Goal: Information Seeking & Learning: Learn about a topic

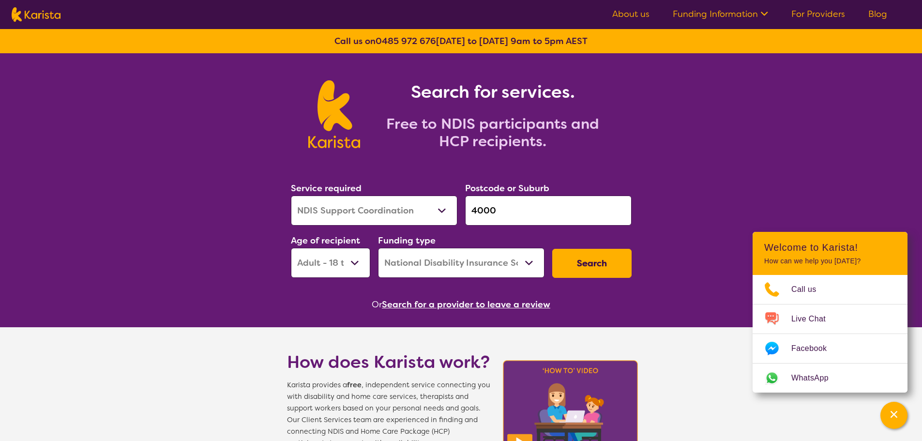
select select "NDIS Support Coordination"
select select "AD"
select select "NDIS"
click at [471, 305] on button "Search for a provider to leave a review" at bounding box center [466, 304] width 168 height 15
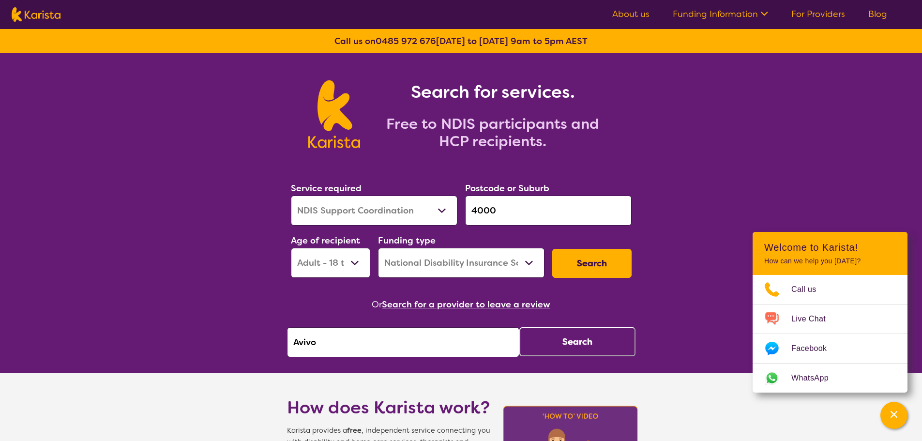
drag, startPoint x: 447, startPoint y: 338, endPoint x: 137, endPoint y: 326, distance: 310.0
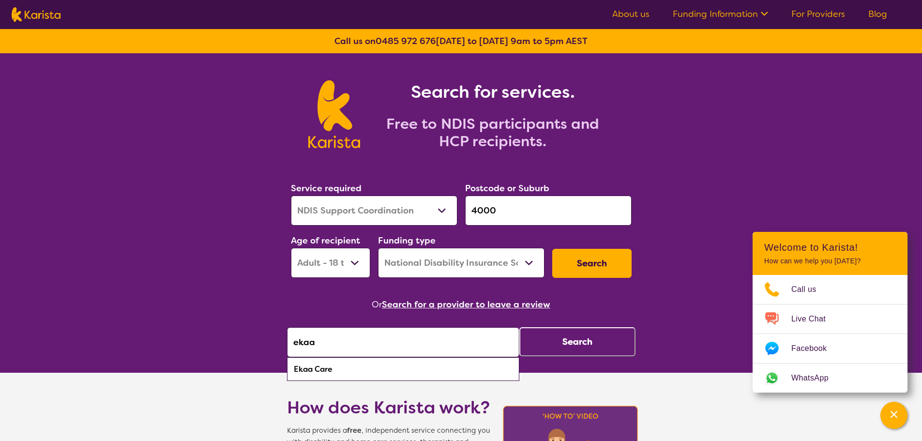
click at [374, 372] on div "Ekaa Care" at bounding box center [403, 369] width 223 height 18
type input "Ekaa Care"
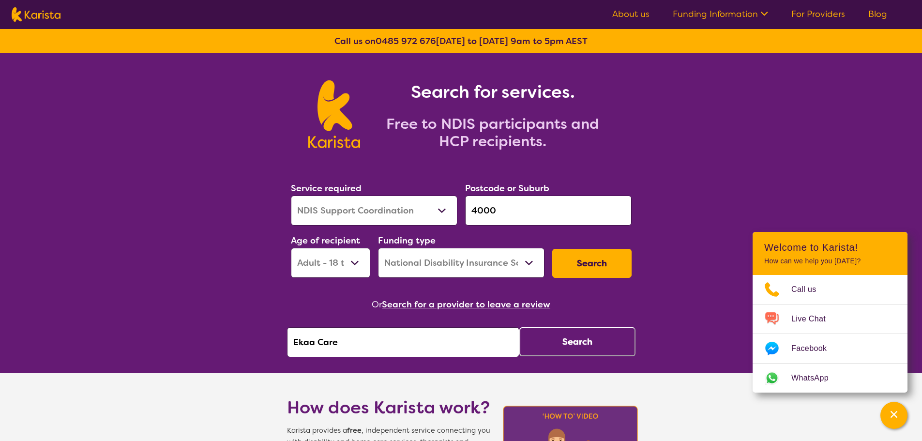
click at [581, 334] on button "Search" at bounding box center [577, 341] width 116 height 29
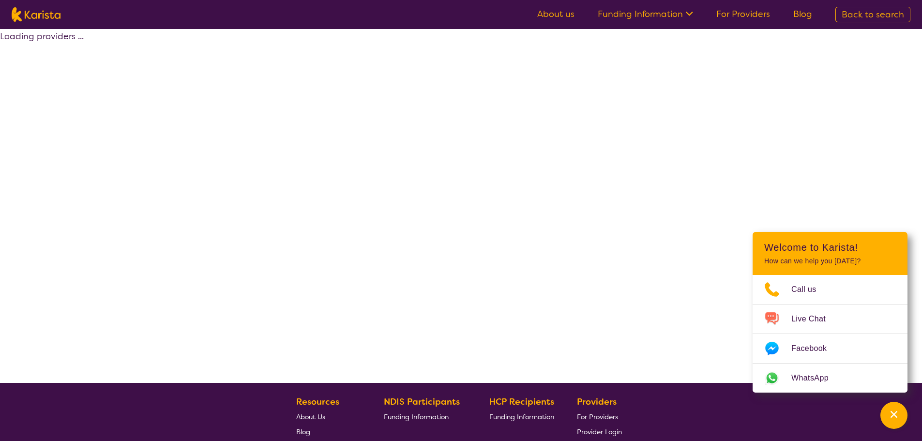
select select "by_score"
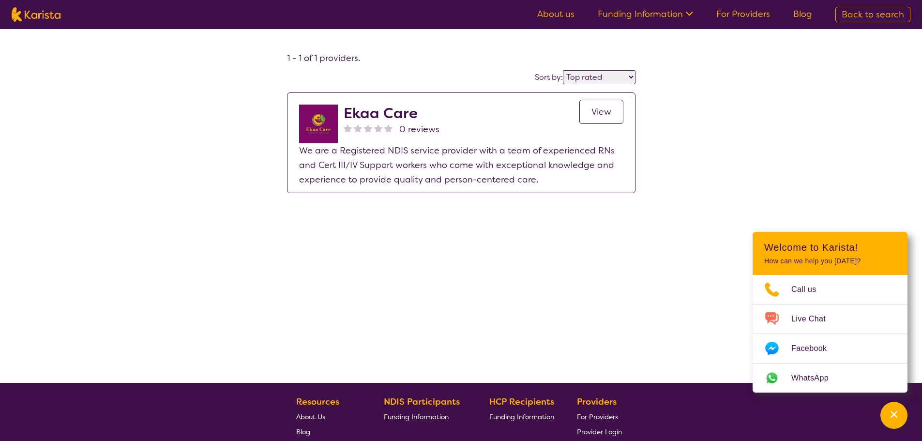
click at [610, 110] on span "View" at bounding box center [601, 112] width 20 height 12
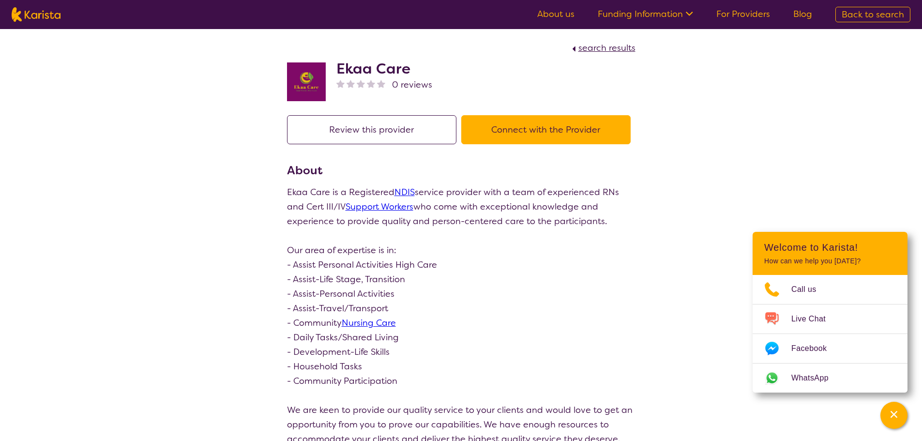
click at [40, 13] on img at bounding box center [36, 14] width 49 height 15
select select "NDIS Support Coordination"
select select "AD"
select select "NDIS"
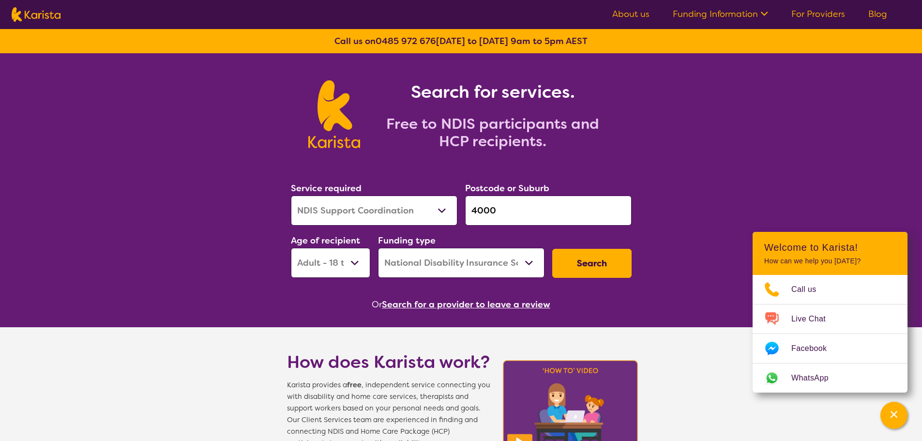
click at [353, 206] on select "Allied Health Assistant Assessment ([MEDICAL_DATA] or [MEDICAL_DATA]) Behaviour…" at bounding box center [374, 211] width 166 height 30
select select "Psychology"
click at [291, 196] on select "Allied Health Assistant Assessment ([MEDICAL_DATA] or [MEDICAL_DATA]) Behaviour…" at bounding box center [374, 211] width 166 height 30
click at [331, 273] on select "Early Childhood - 0 to 9 Child - 10 to 11 Adolescent - 12 to 17 Adult - 18 to 6…" at bounding box center [330, 263] width 79 height 30
select select "CH"
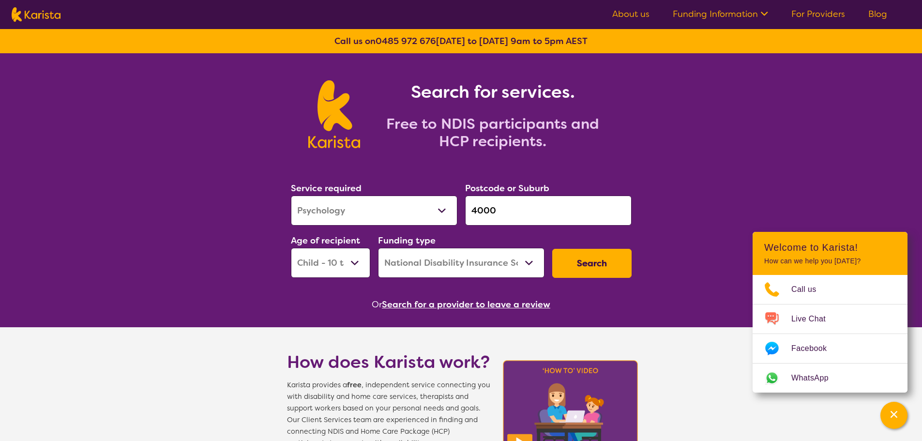
click at [291, 248] on select "Early Childhood - 0 to 9 Child - 10 to 11 Adolescent - 12 to 17 Adult - 18 to 6…" at bounding box center [330, 263] width 79 height 30
click at [553, 224] on input "4000" at bounding box center [548, 211] width 166 height 30
drag, startPoint x: 539, startPoint y: 216, endPoint x: 199, endPoint y: 189, distance: 340.3
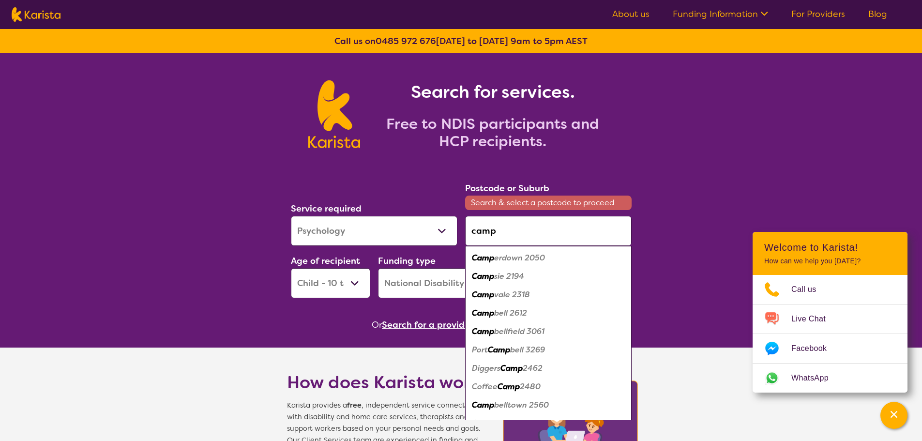
scroll to position [13, 0]
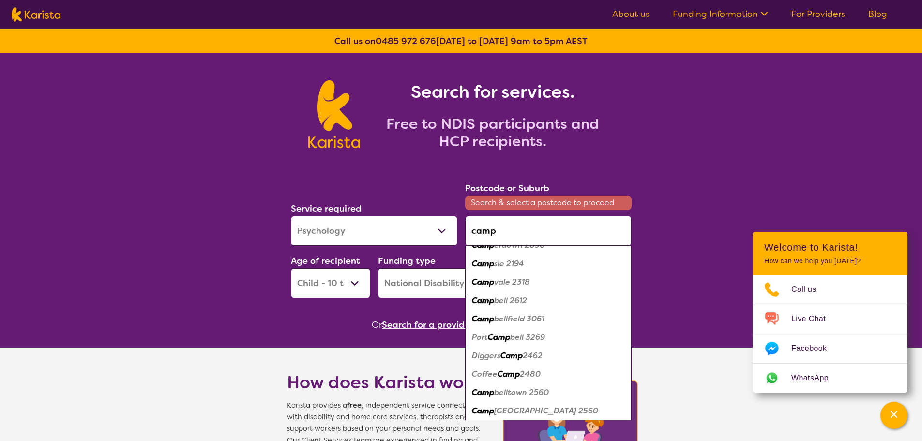
click at [515, 395] on em "belltown 2560" at bounding box center [521, 392] width 55 height 10
type input "2560"
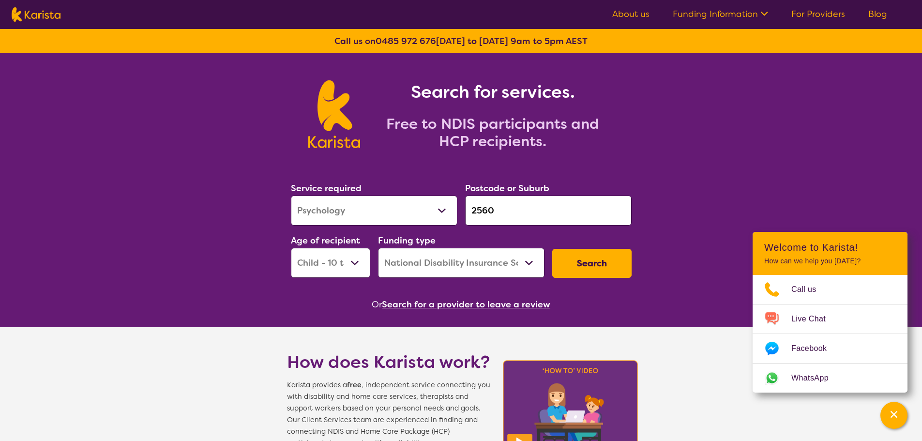
click at [597, 264] on button "Search" at bounding box center [591, 263] width 79 height 29
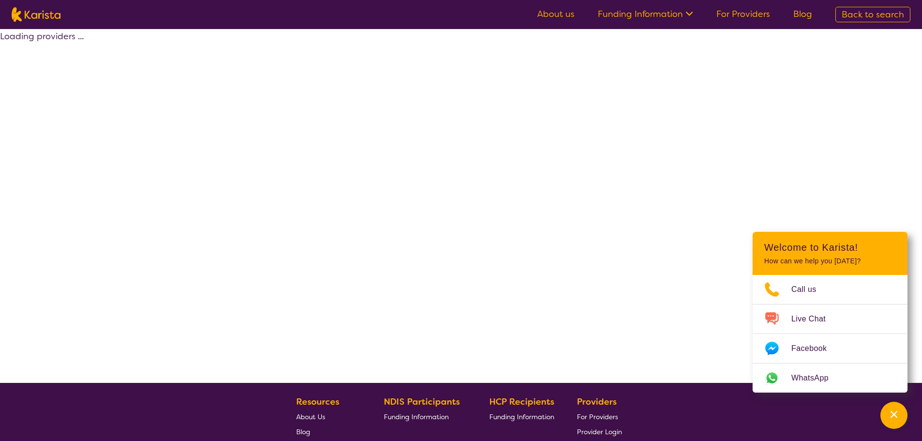
select select "by_score"
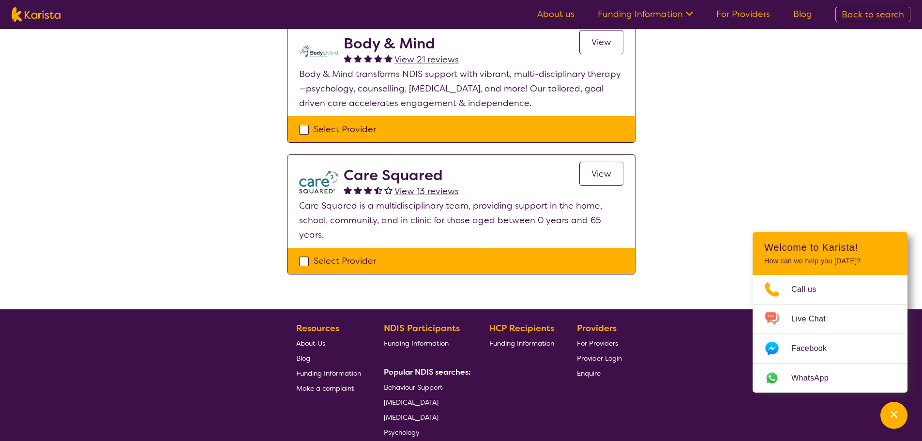
scroll to position [678, 0]
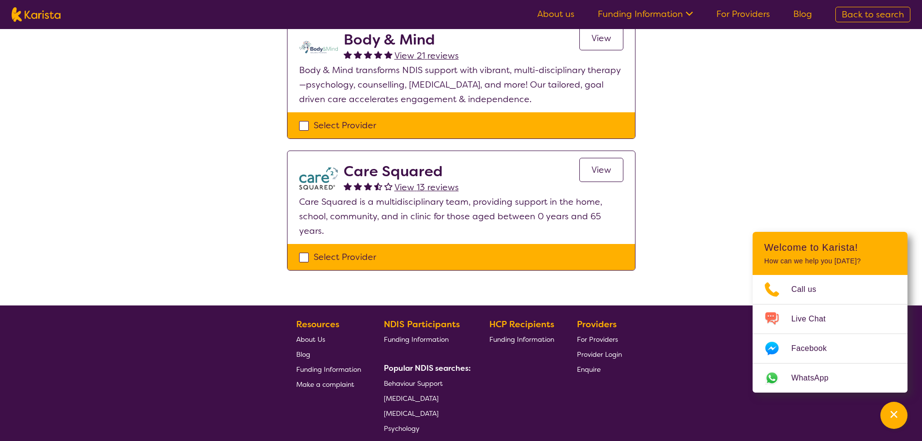
click at [54, 25] on nav "About us Funding Information NDIS - National Disability Insurance Scheme HCP - …" at bounding box center [461, 14] width 922 height 29
click at [59, 14] on img at bounding box center [36, 14] width 49 height 15
select select "Psychology"
select select "CH"
select select "NDIS"
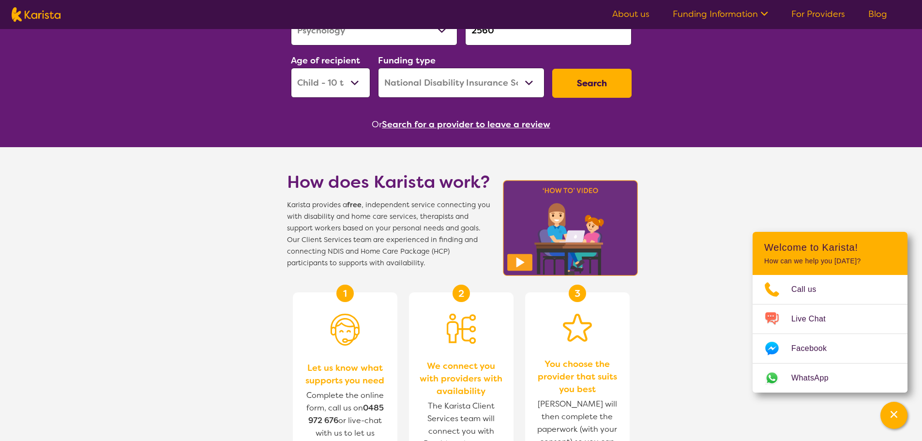
scroll to position [48, 0]
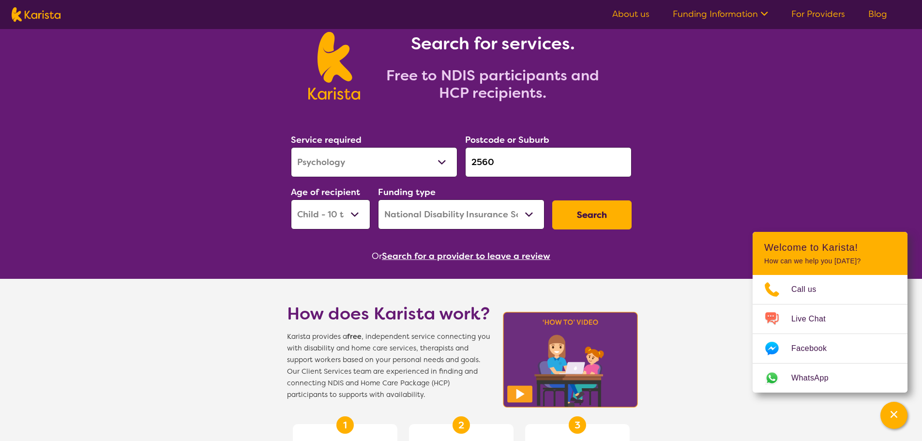
click at [454, 253] on button "Search for a provider to leave a review" at bounding box center [466, 256] width 168 height 15
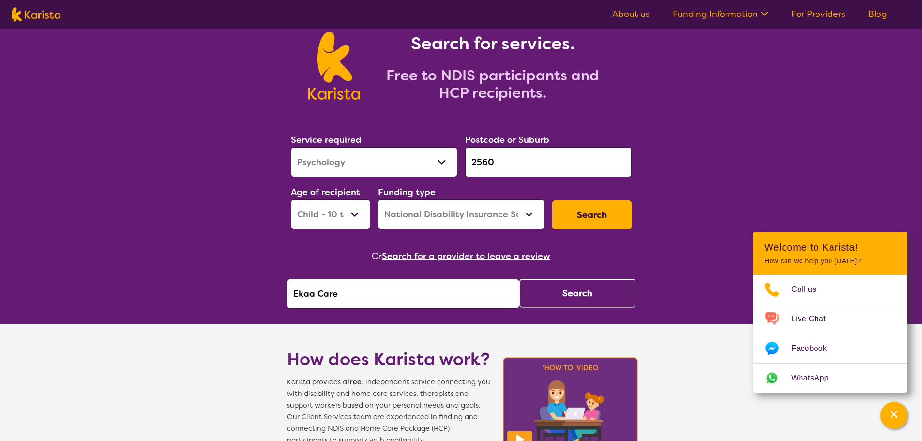
drag, startPoint x: 242, startPoint y: 286, endPoint x: 149, endPoint y: 294, distance: 93.2
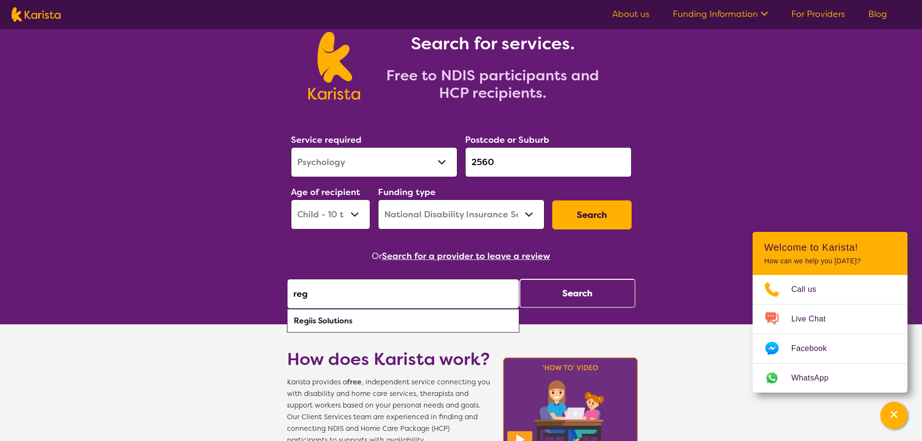
click at [344, 320] on div "Regiis Solutions" at bounding box center [403, 321] width 223 height 18
type input "Regiis Solutions"
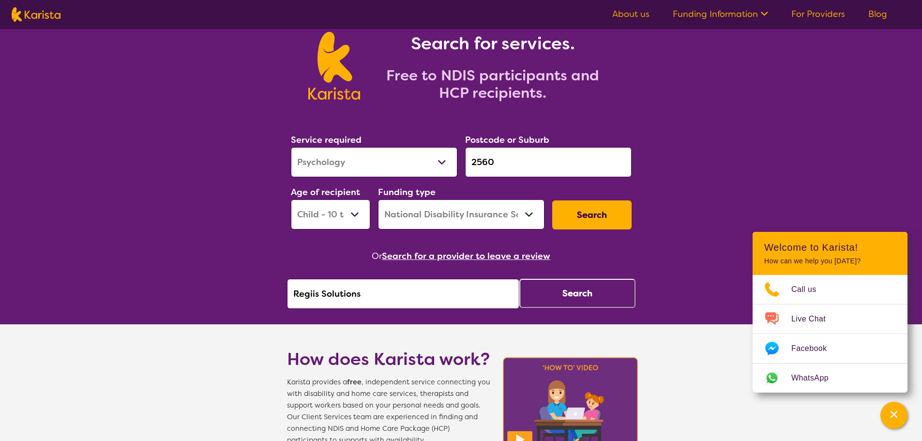
click at [568, 298] on button "Search" at bounding box center [577, 293] width 116 height 29
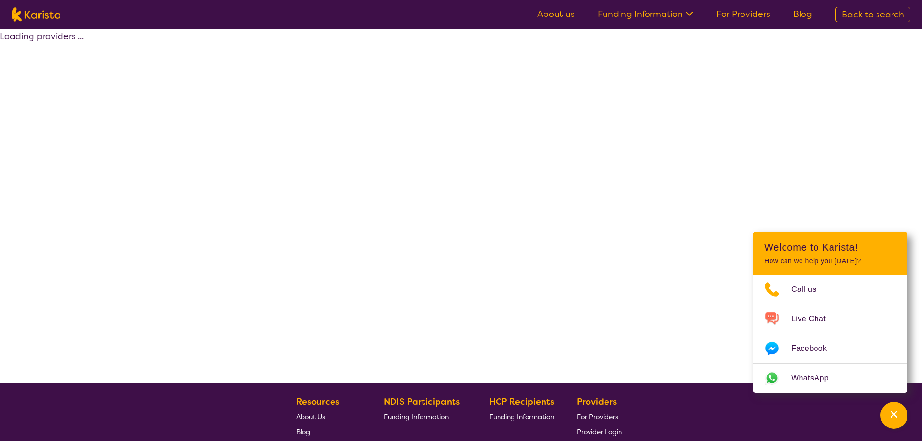
select select "by_score"
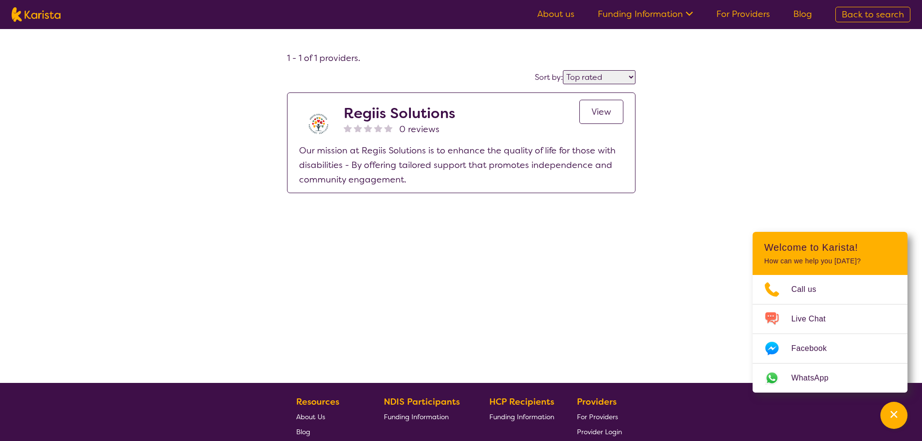
click at [604, 117] on span "View" at bounding box center [601, 112] width 20 height 12
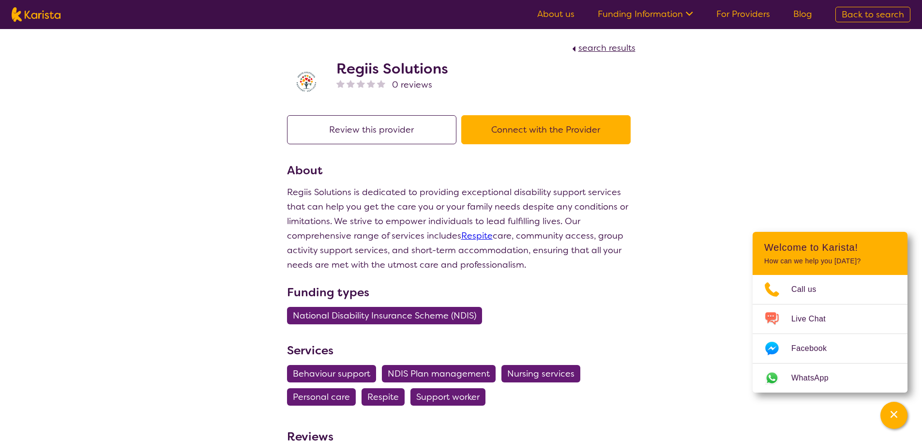
drag, startPoint x: 538, startPoint y: 270, endPoint x: 271, endPoint y: 185, distance: 279.2
click at [271, 185] on div "search results Regiis Solutions 0 reviews Review this provider Connect with the…" at bounding box center [461, 253] width 922 height 448
copy p "Regiis Solutions is dedicated to providing exceptional disability support servi…"
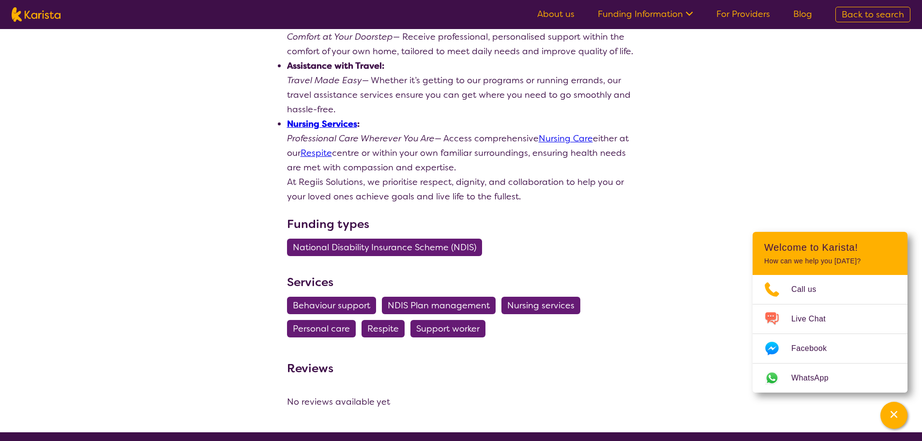
scroll to position [919, 0]
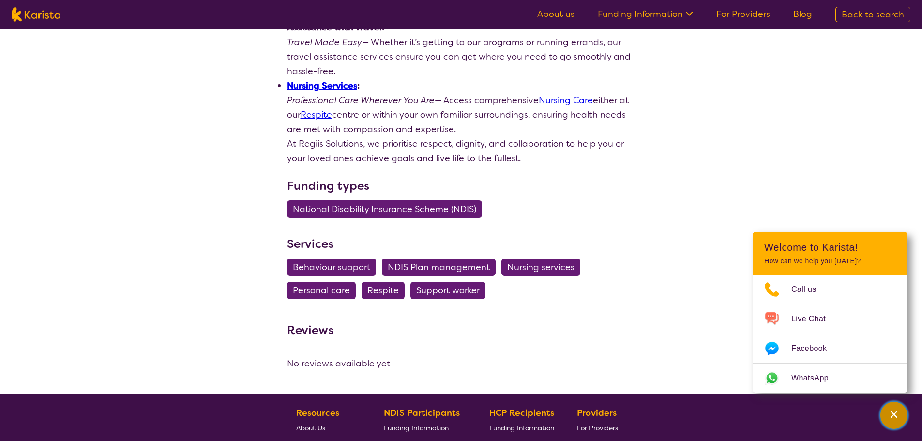
click at [898, 409] on div "Channel Menu" at bounding box center [893, 415] width 19 height 21
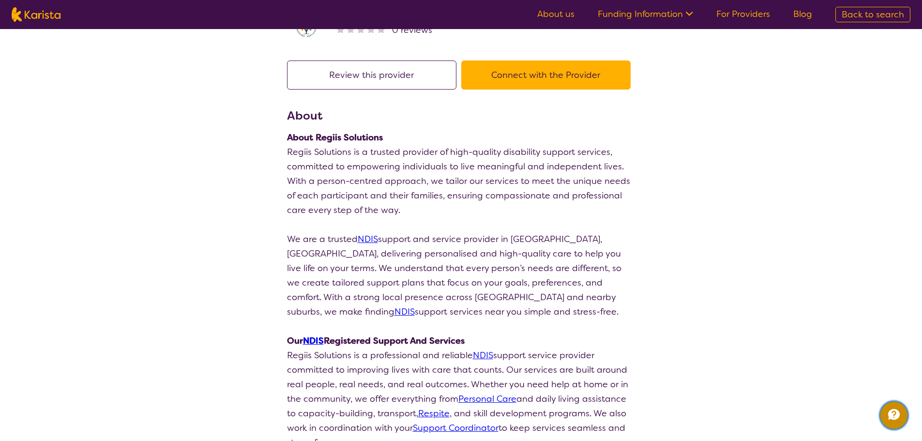
scroll to position [0, 0]
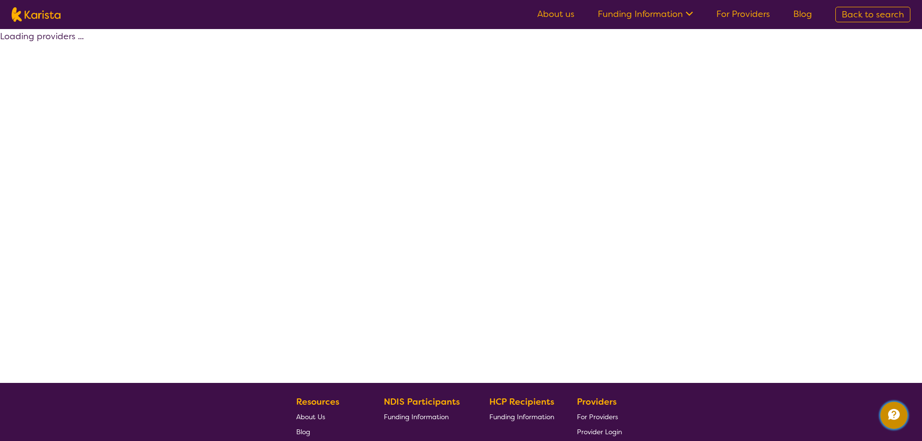
select select "by_score"
